Goal: Browse casually: Explore the website without a specific task or goal

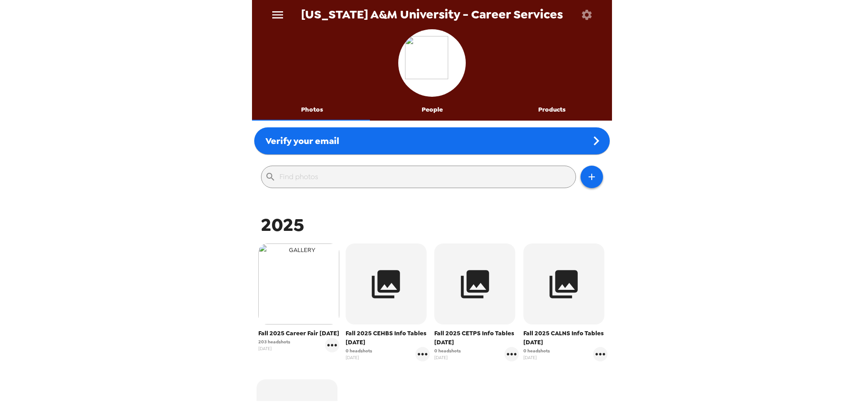
click at [259, 295] on img "button" at bounding box center [298, 283] width 81 height 81
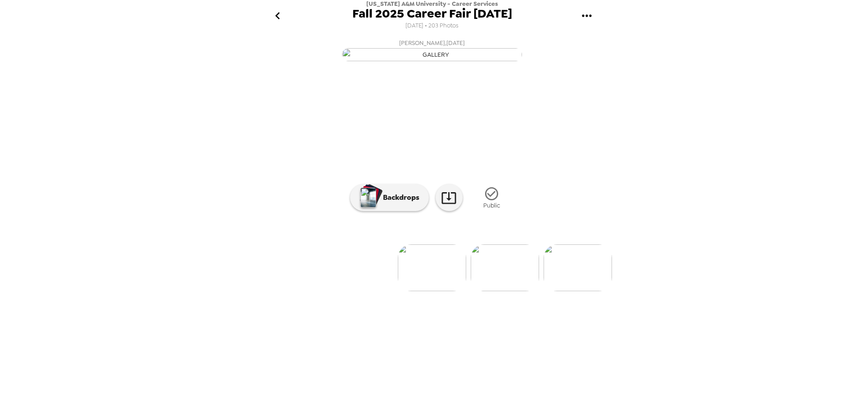
click at [588, 14] on icon "gallery menu" at bounding box center [586, 16] width 14 height 14
click at [612, 88] on li "Download people CSV" at bounding box center [624, 91] width 105 height 16
click at [632, 90] on li "Download people CSV" at bounding box center [624, 91] width 105 height 16
click at [265, 390] on div at bounding box center [432, 205] width 864 height 410
click at [490, 291] on img at bounding box center [505, 267] width 68 height 47
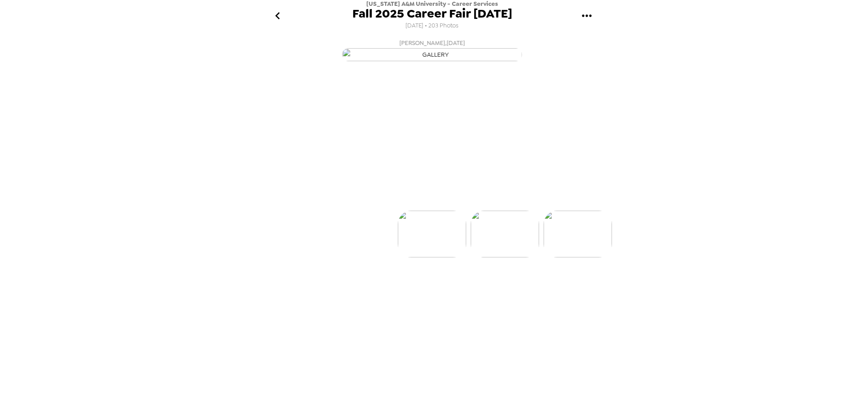
scroll to position [0, 73]
click at [502, 291] on img at bounding box center [505, 267] width 68 height 47
click at [435, 291] on img at bounding box center [432, 267] width 68 height 47
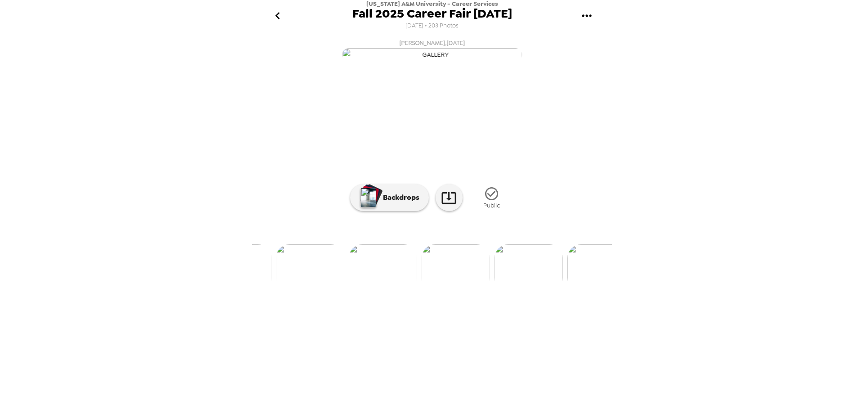
click at [452, 291] on img at bounding box center [456, 267] width 68 height 47
click at [310, 291] on img at bounding box center [300, 267] width 68 height 47
click at [397, 291] on img at bounding box center [392, 267] width 68 height 47
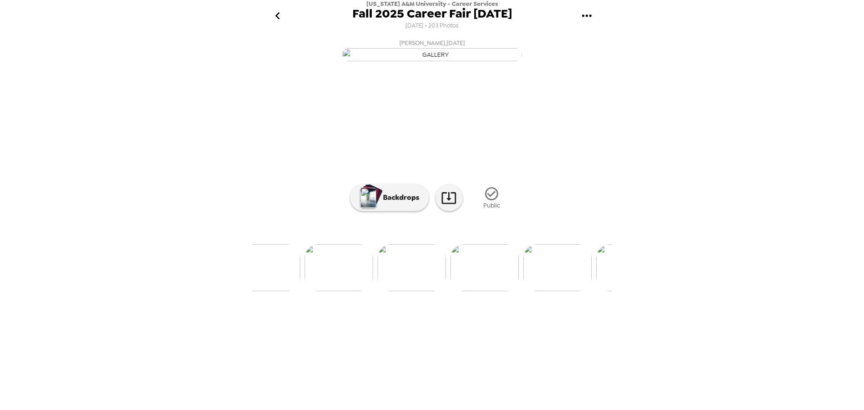
scroll to position [0, 8872]
click at [391, 291] on img at bounding box center [378, 267] width 68 height 47
click at [589, 12] on icon "gallery menu" at bounding box center [586, 16] width 14 height 14
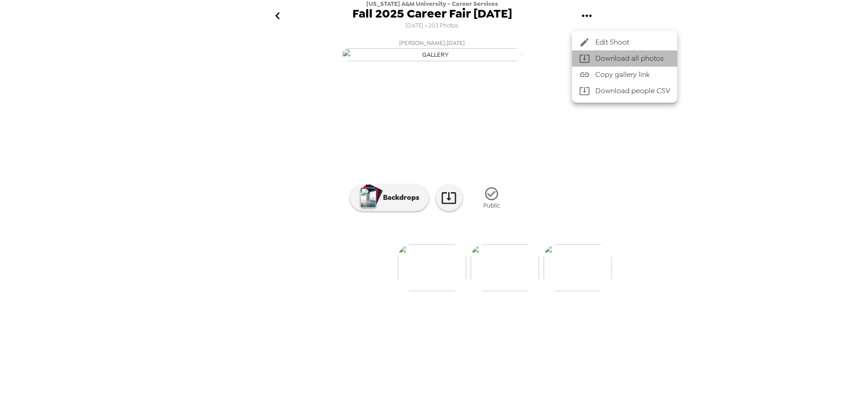
click at [593, 60] on div at bounding box center [587, 58] width 16 height 11
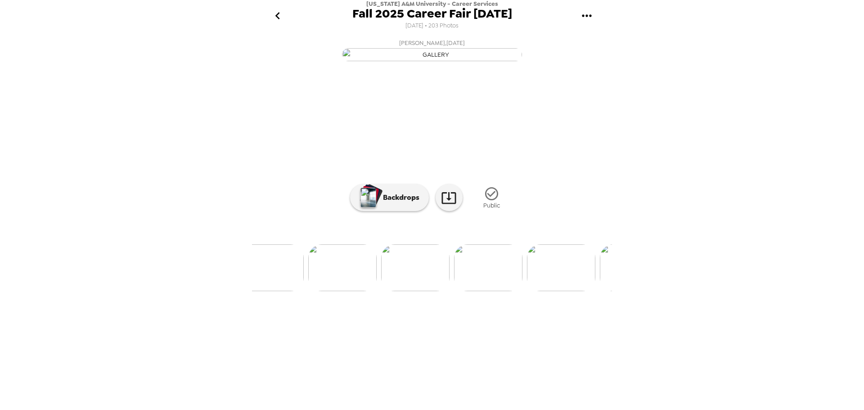
scroll to position [0, 474]
click at [477, 291] on img at bounding box center [468, 267] width 68 height 47
click at [512, 291] on img at bounding box center [505, 267] width 68 height 47
click at [493, 291] on img at bounding box center [505, 267] width 68 height 47
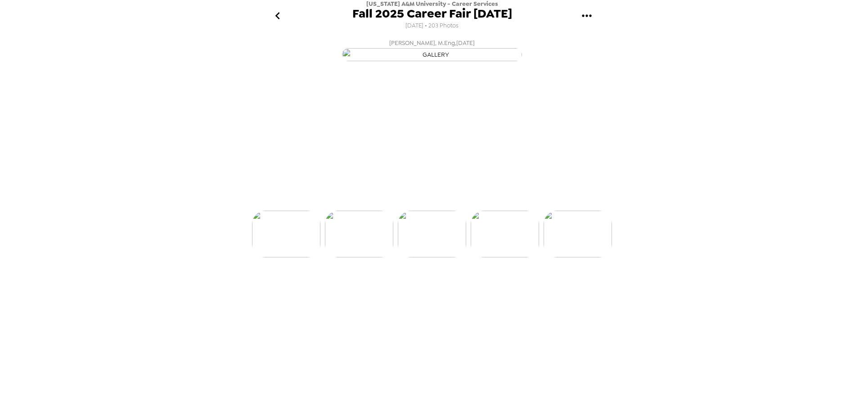
scroll to position [0, 656]
click at [493, 291] on img at bounding box center [505, 267] width 68 height 47
click at [499, 291] on img at bounding box center [505, 267] width 68 height 47
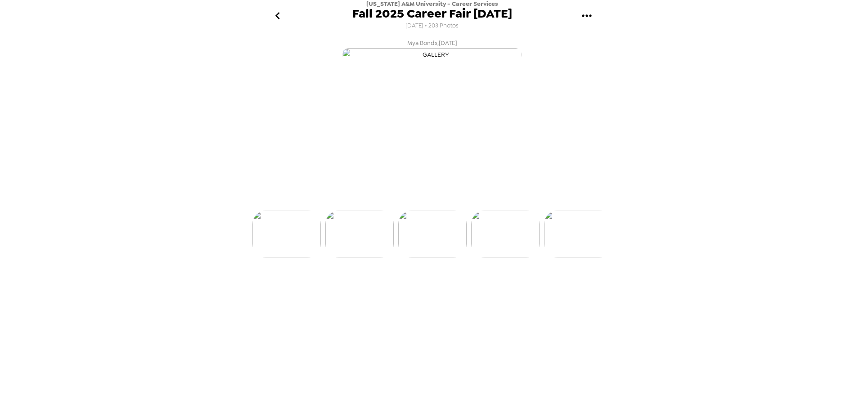
scroll to position [0, 874]
click at [809, 17] on div "[US_STATE] A&M University - Career Services Fall 2025 Career Fair [DATE] [DATE]…" at bounding box center [432, 205] width 864 height 410
click at [328, 291] on img at bounding box center [322, 267] width 68 height 47
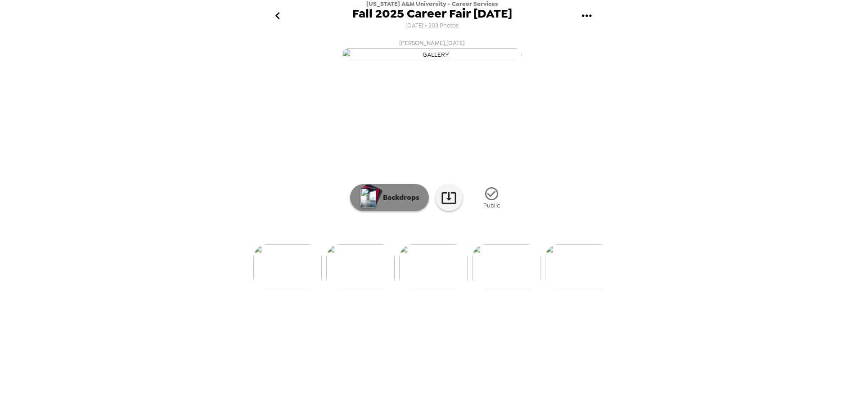
click at [361, 207] on img "button" at bounding box center [368, 198] width 16 height 20
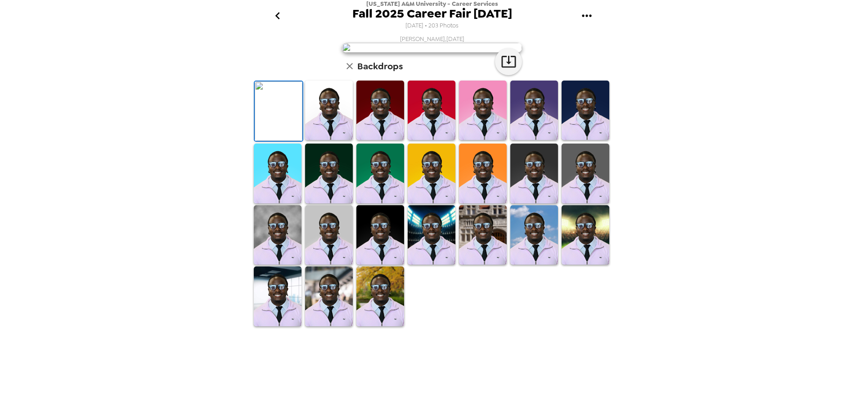
scroll to position [130, 0]
click at [280, 265] on img at bounding box center [278, 235] width 48 height 60
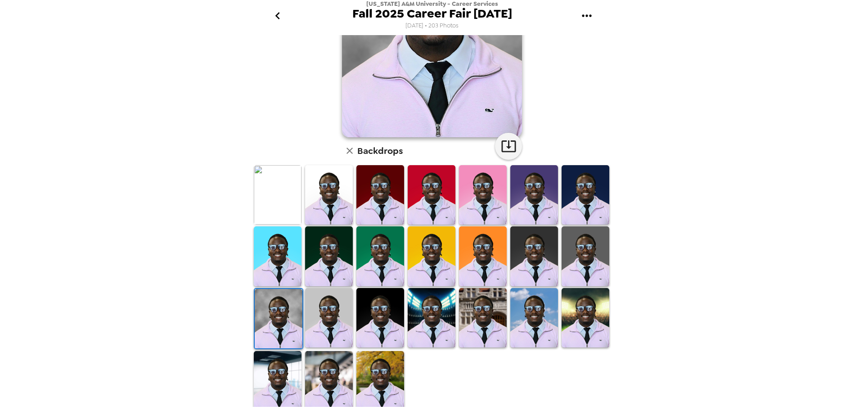
scroll to position [0, 0]
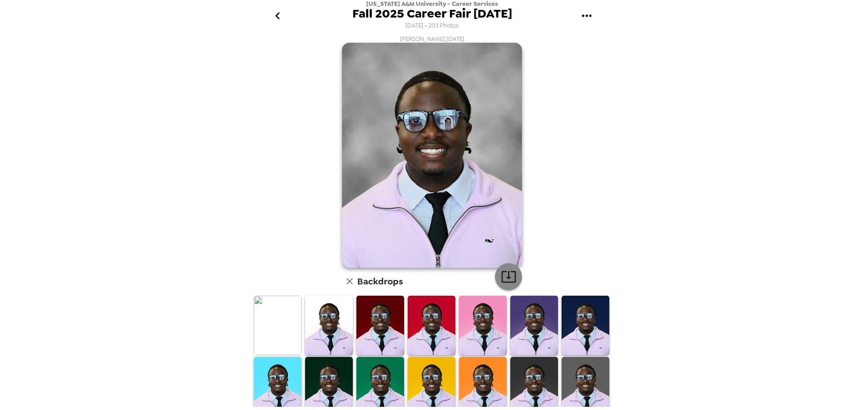
click at [506, 275] on icon "button" at bounding box center [509, 277] width 16 height 16
click at [274, 328] on img at bounding box center [278, 326] width 48 height 60
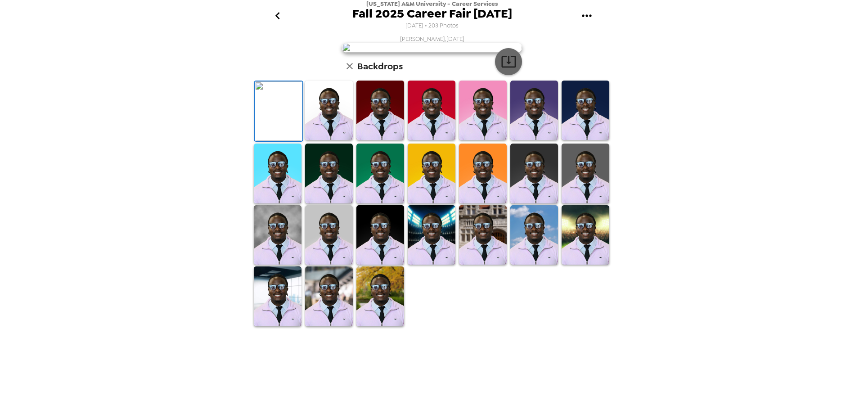
click at [501, 69] on icon "button" at bounding box center [509, 62] width 16 height 16
